Goal: Transaction & Acquisition: Download file/media

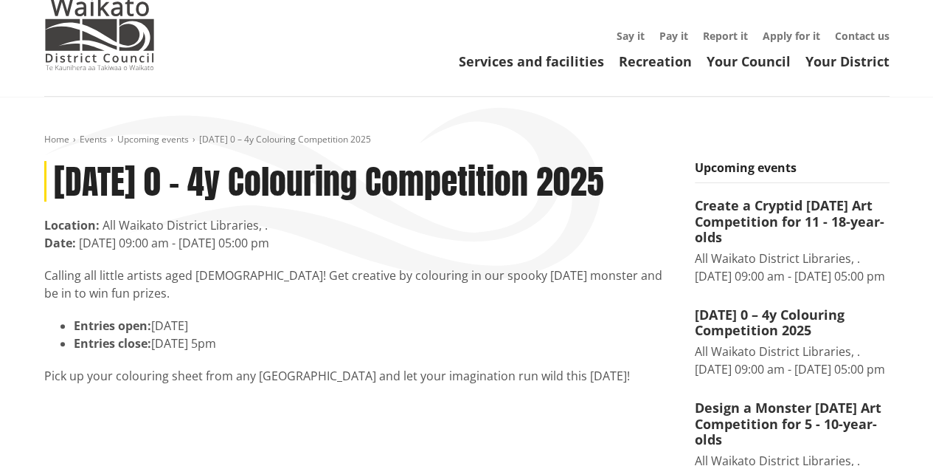
scroll to position [52, 0]
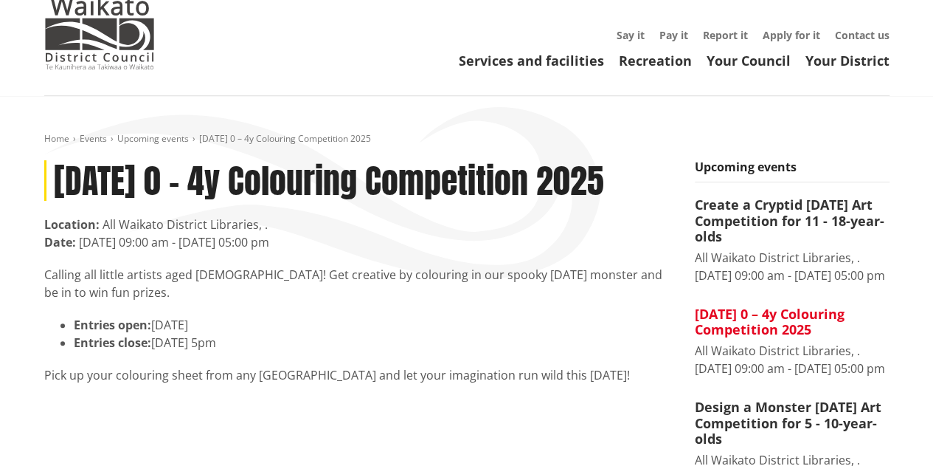
drag, startPoint x: 763, startPoint y: 348, endPoint x: 751, endPoint y: 347, distance: 11.8
click at [751, 338] on h4 "[DATE] 0 – 4y Colouring Competition 2025" at bounding box center [792, 322] width 195 height 32
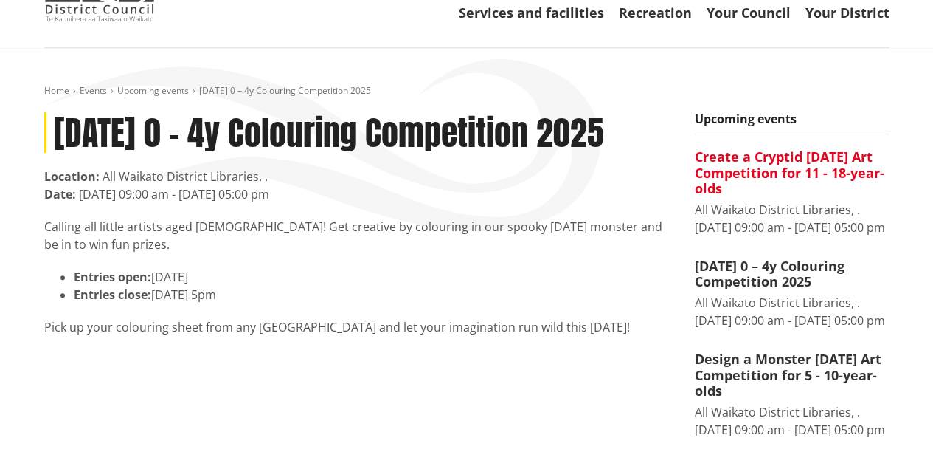
scroll to position [108, 0]
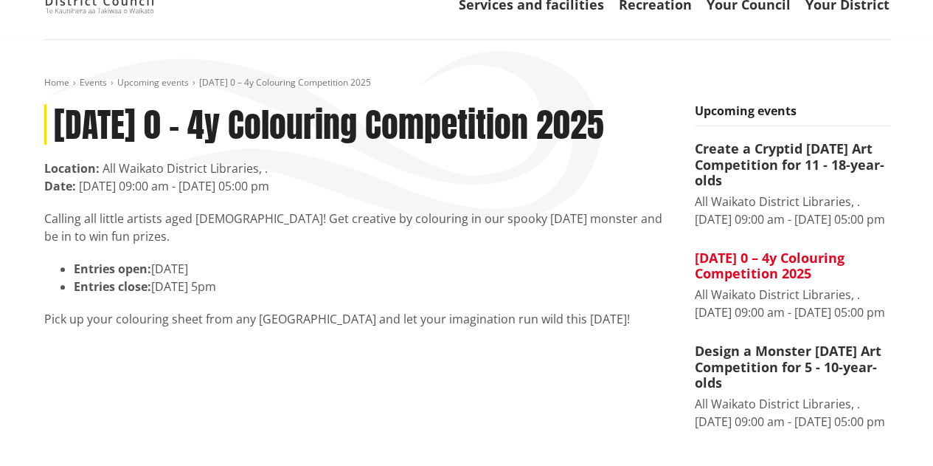
click at [736, 282] on h4 "[DATE] 0 – 4y Colouring Competition 2025" at bounding box center [792, 266] width 195 height 32
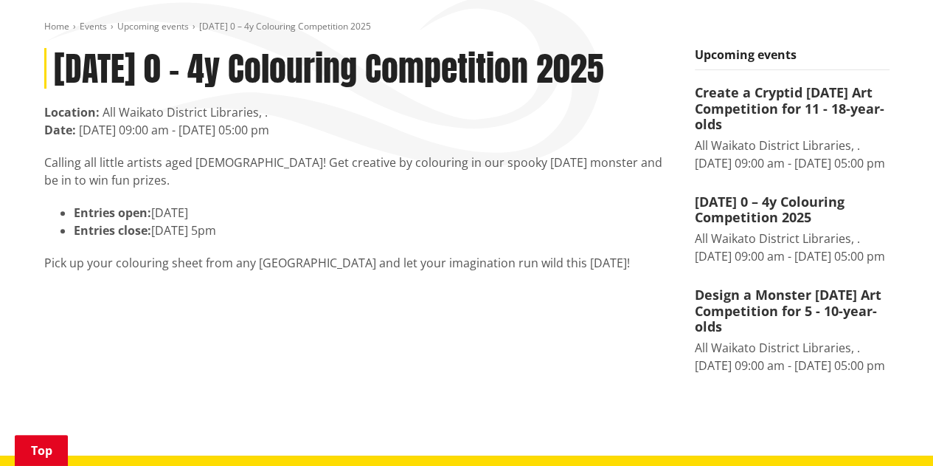
scroll to position [163, 0]
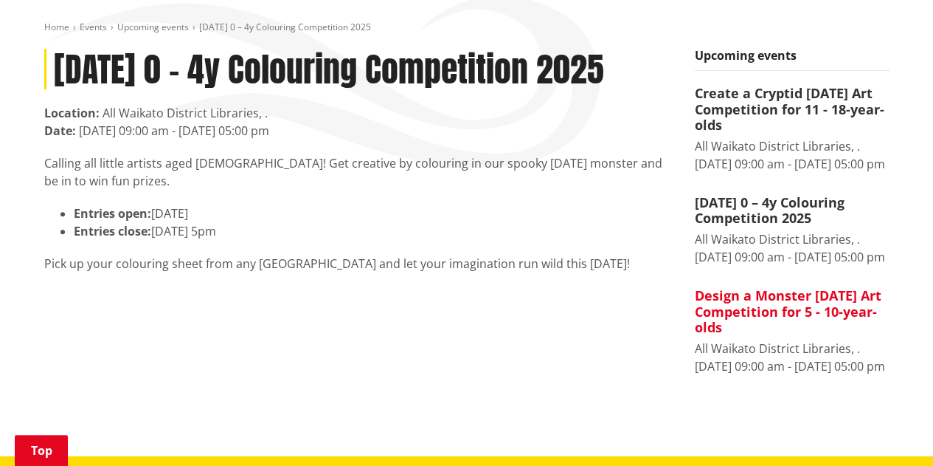
click at [750, 336] on h4 "Design a Monster [DATE] Art Competition for 5 - 10-year-olds" at bounding box center [792, 312] width 195 height 48
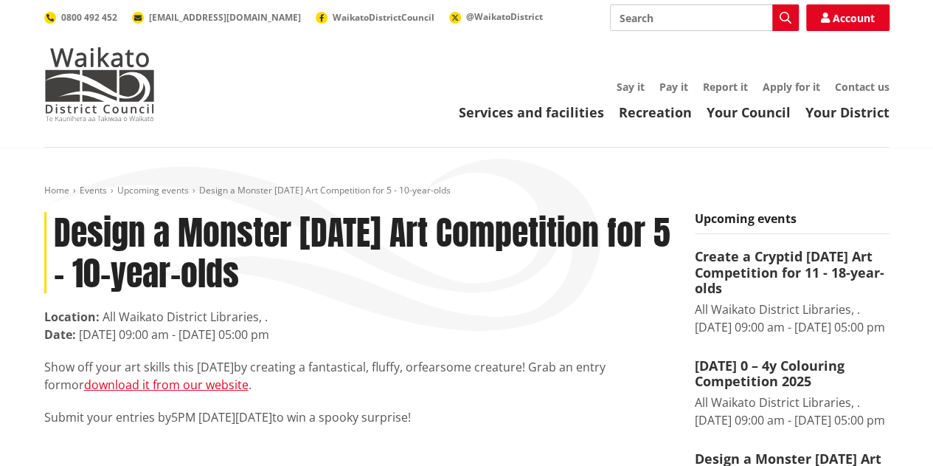
scroll to position [48, 0]
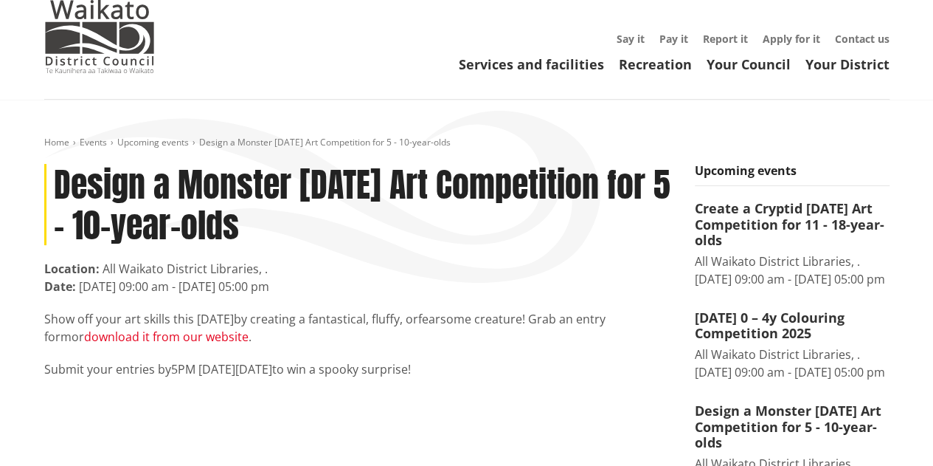
click at [165, 340] on link "download it from our website" at bounding box center [166, 336] width 165 height 16
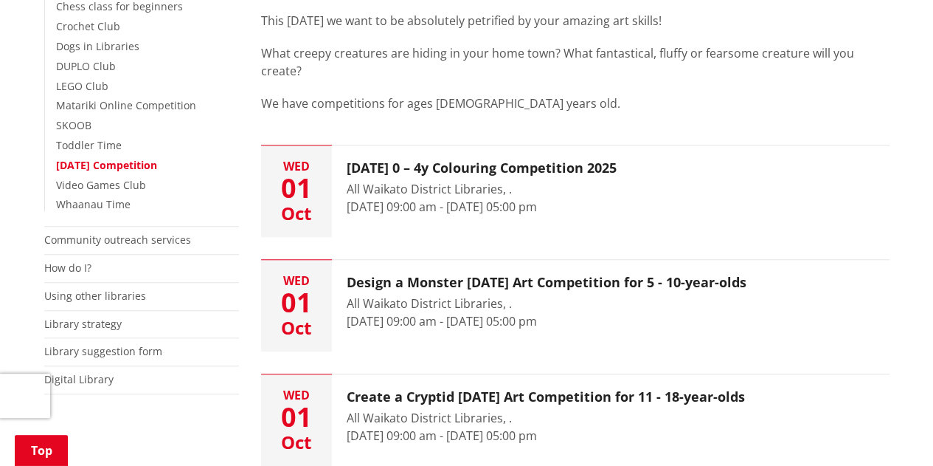
scroll to position [800, 0]
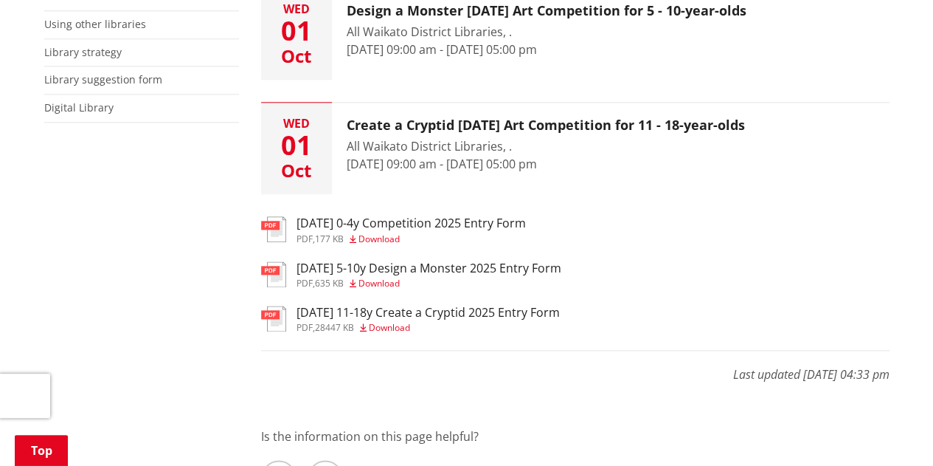
click at [391, 277] on span "Download" at bounding box center [379, 283] width 41 height 13
